Goal: Task Accomplishment & Management: Manage account settings

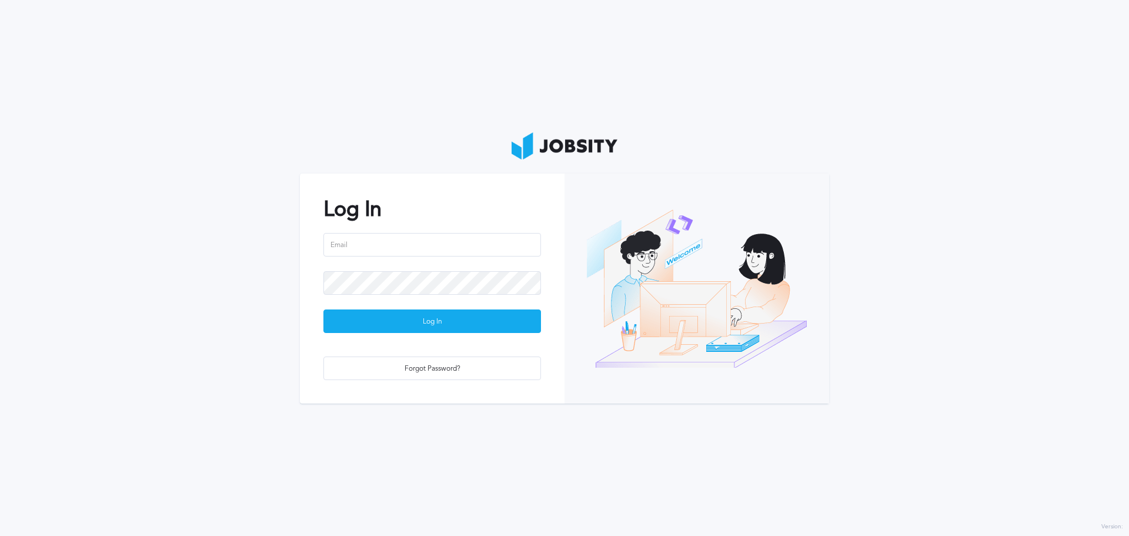
click at [417, 229] on div "Log In Log In Forgot Password?" at bounding box center [432, 288] width 265 height 230
click at [425, 249] on input "email" at bounding box center [432, 245] width 218 height 24
type input "[EMAIL_ADDRESS][PERSON_NAME][DOMAIN_NAME]"
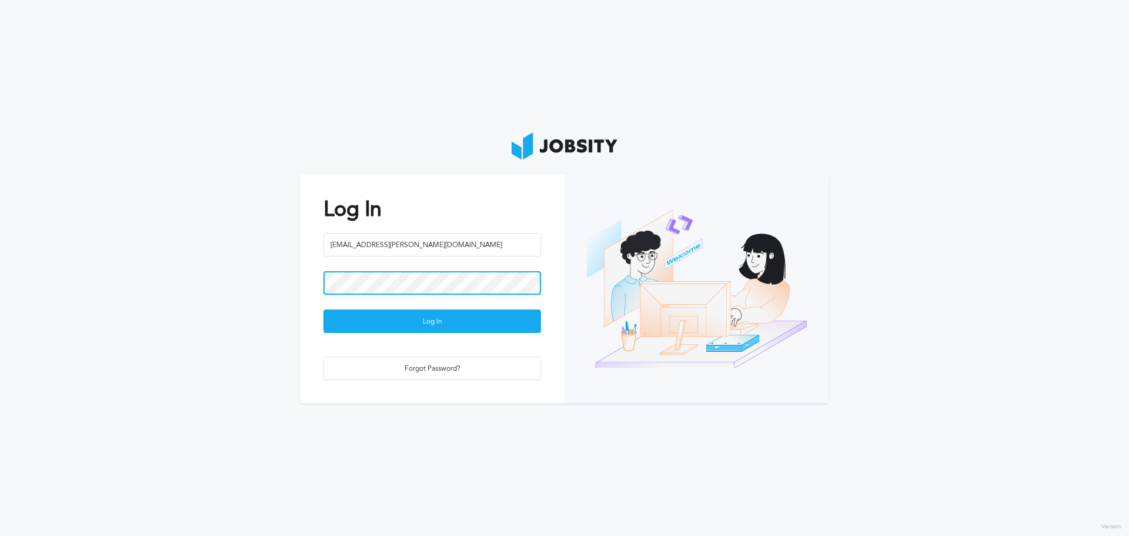
click at [323, 309] on button "Log In" at bounding box center [432, 321] width 218 height 24
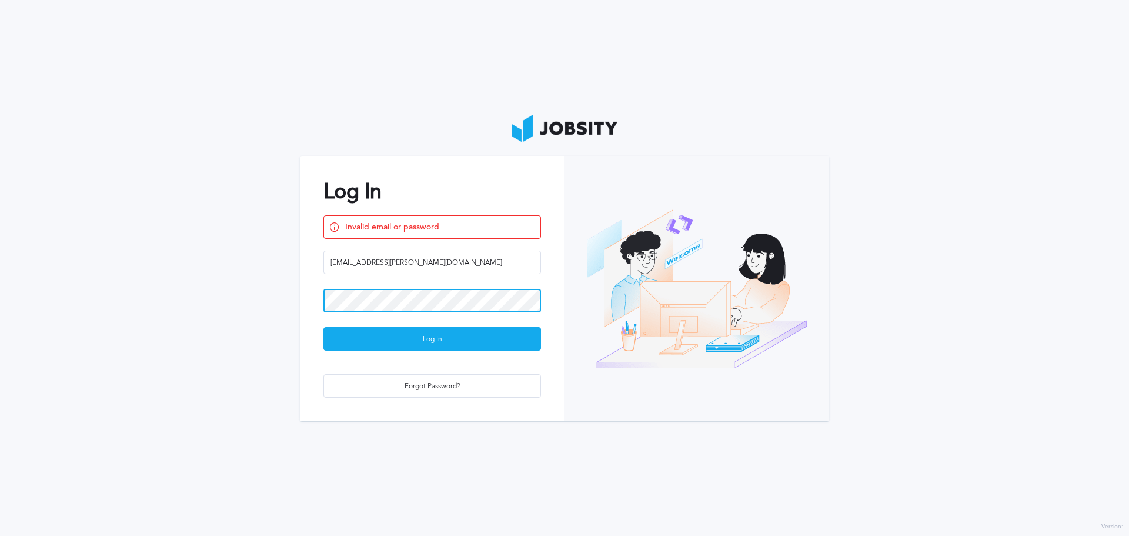
click at [323, 327] on button "Log In" at bounding box center [432, 339] width 218 height 24
click at [511, 379] on div "Forgot Password?" at bounding box center [432, 387] width 216 height 24
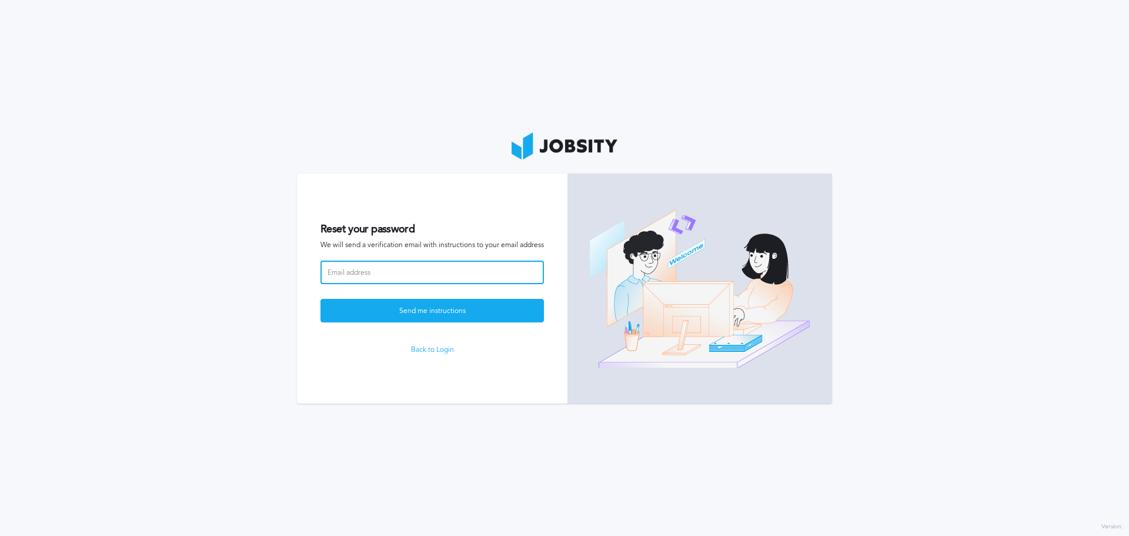
click at [402, 275] on input at bounding box center [431, 272] width 223 height 24
type input "[EMAIL_ADDRESS][PERSON_NAME][DOMAIN_NAME]"
click at [320, 299] on button "Send me instructions" at bounding box center [431, 311] width 223 height 24
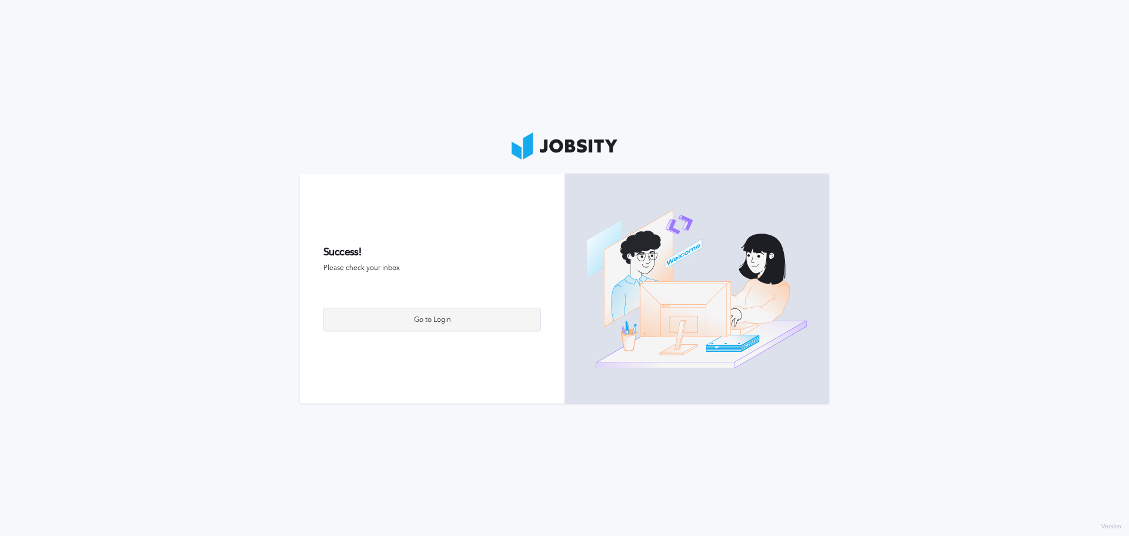
click at [439, 312] on div "Go to Login" at bounding box center [432, 320] width 216 height 24
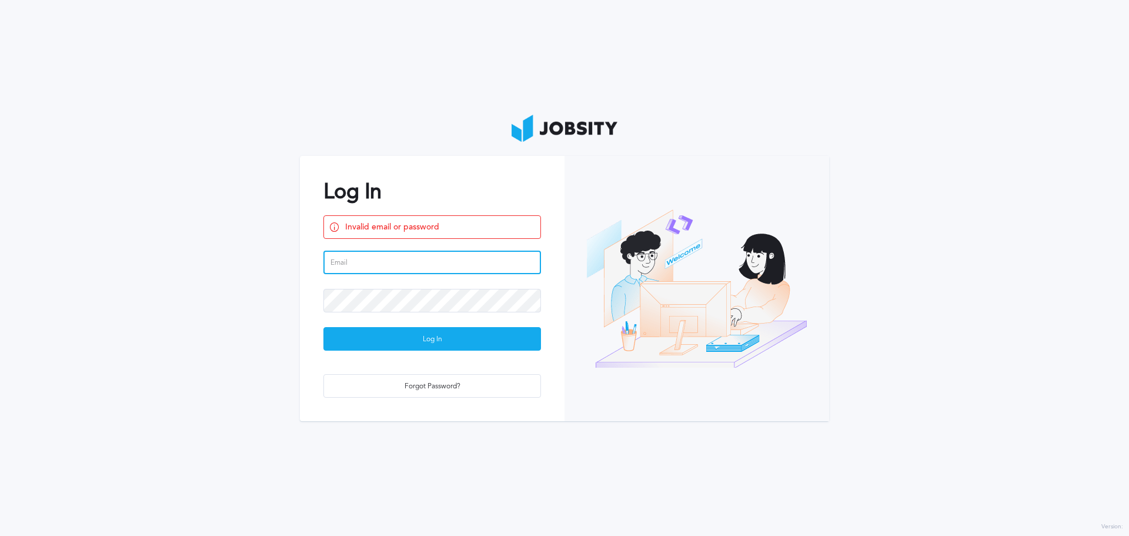
click at [392, 254] on input "email" at bounding box center [432, 262] width 218 height 24
click at [440, 389] on div "Forgot Password?" at bounding box center [432, 387] width 216 height 24
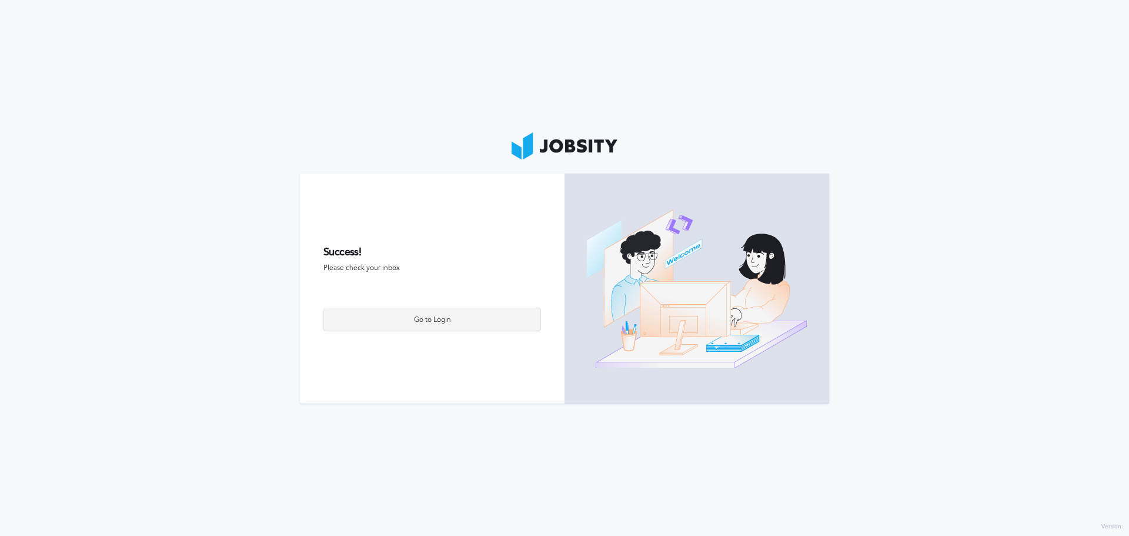
click at [438, 320] on div "Go to Login" at bounding box center [432, 320] width 216 height 24
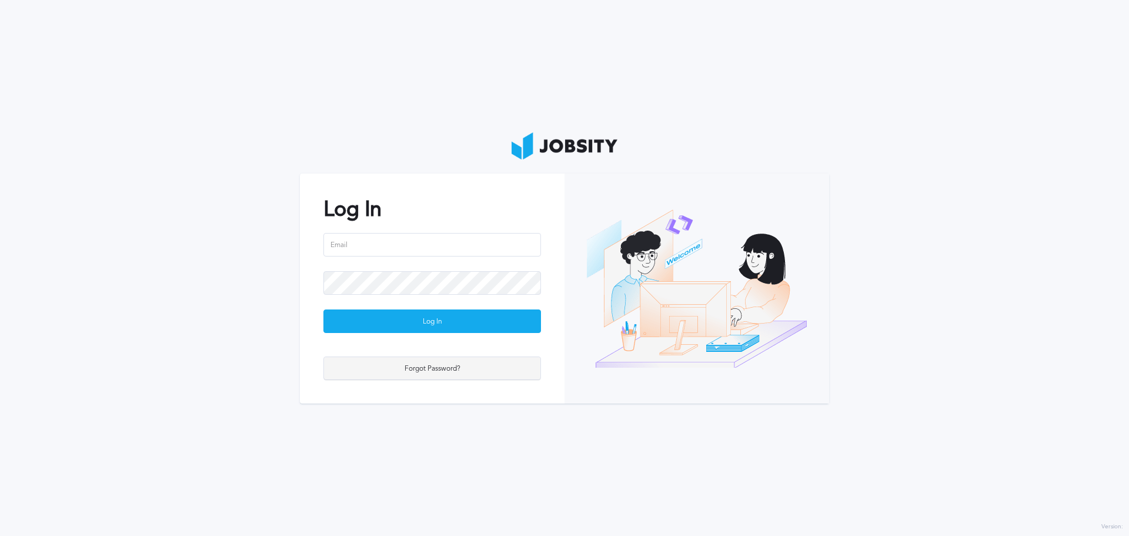
click at [442, 376] on div "Forgot Password?" at bounding box center [432, 369] width 216 height 24
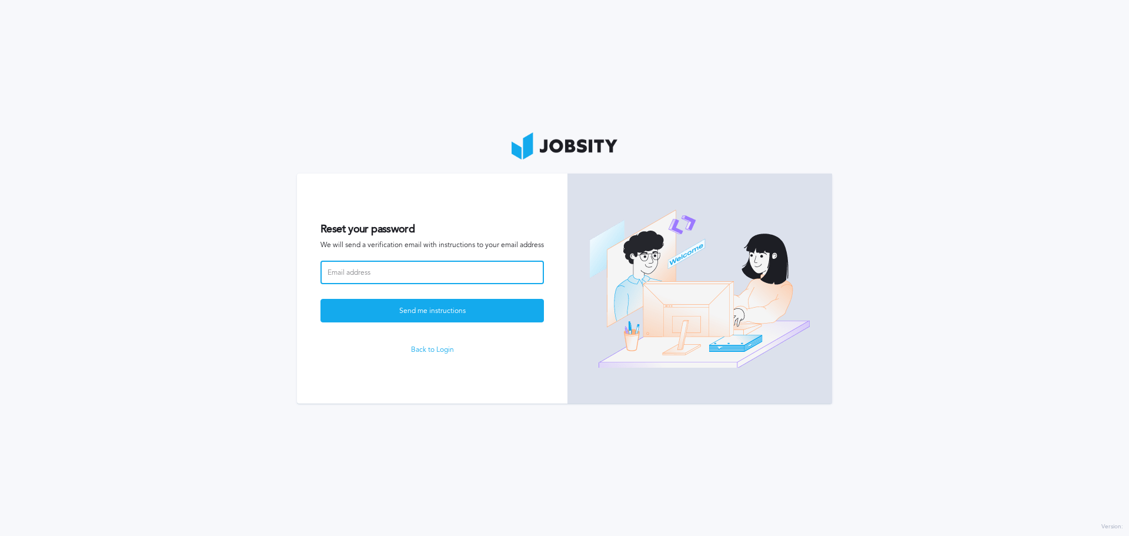
click at [400, 281] on input at bounding box center [431, 272] width 223 height 24
type input "[EMAIL_ADDRESS][PERSON_NAME][DOMAIN_NAME]"
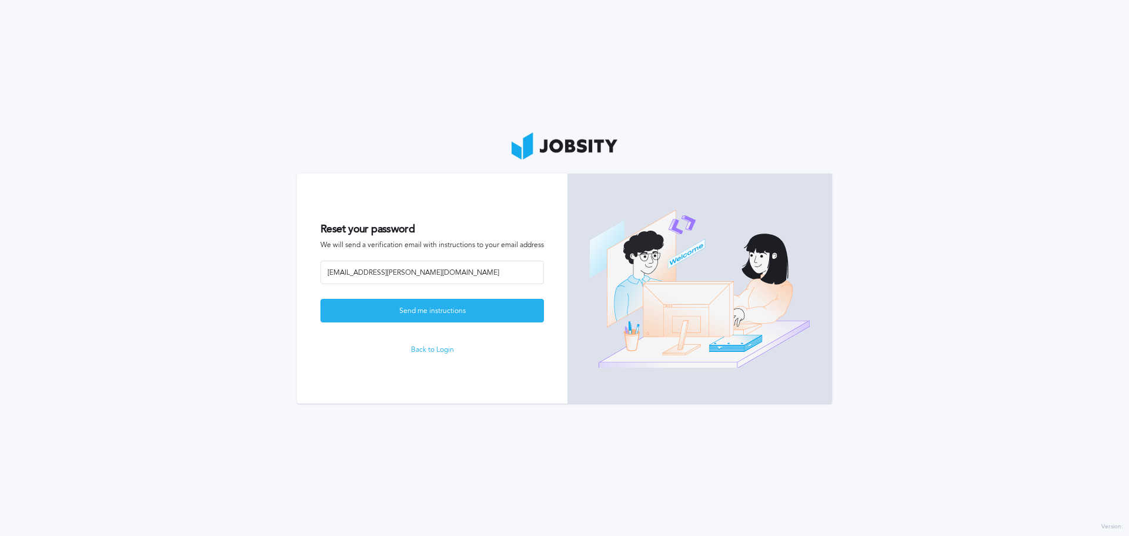
click at [426, 309] on div "Send me instructions" at bounding box center [432, 311] width 222 height 24
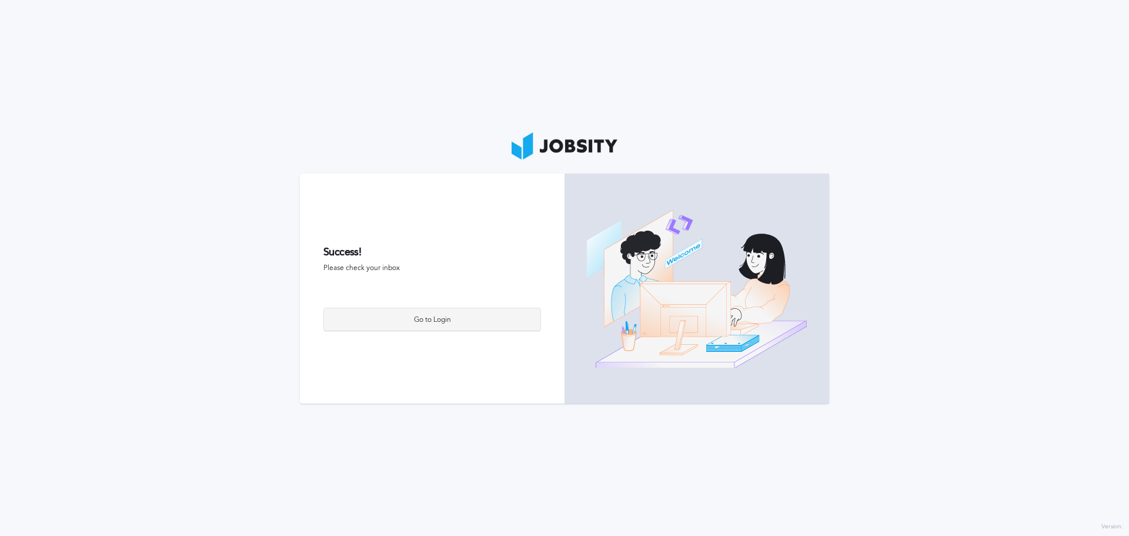
click at [433, 326] on div "Go to Login" at bounding box center [432, 320] width 216 height 24
